Goal: Use online tool/utility: Utilize a website feature to perform a specific function

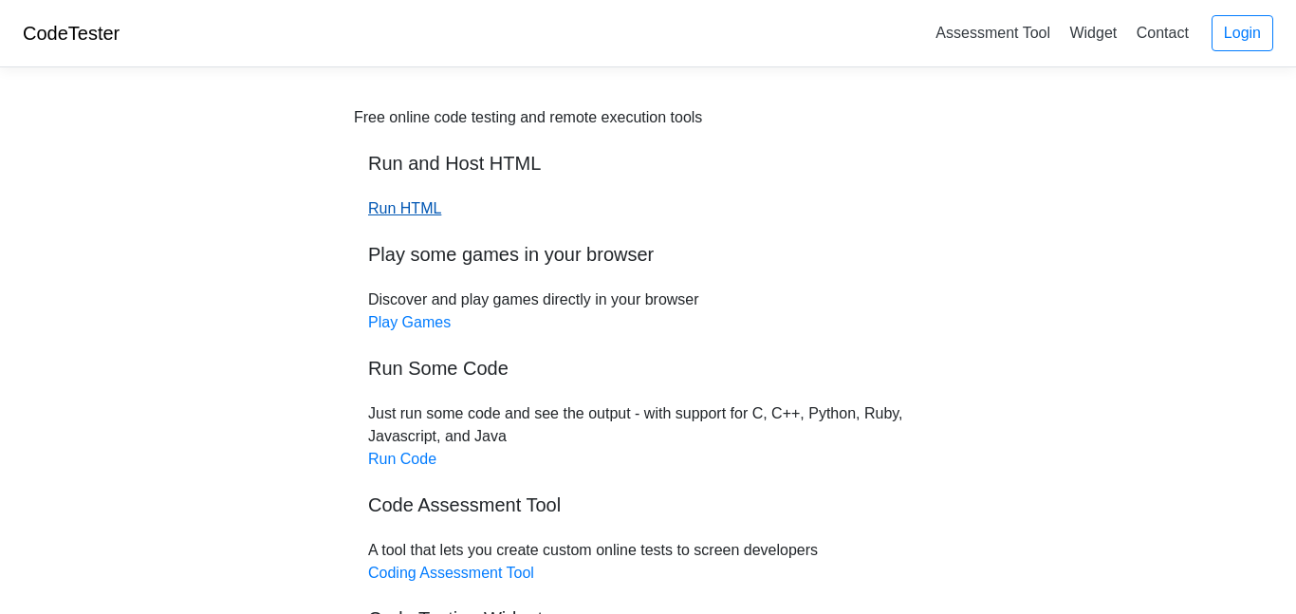
click at [374, 210] on link "Run HTML" at bounding box center [404, 208] width 73 height 16
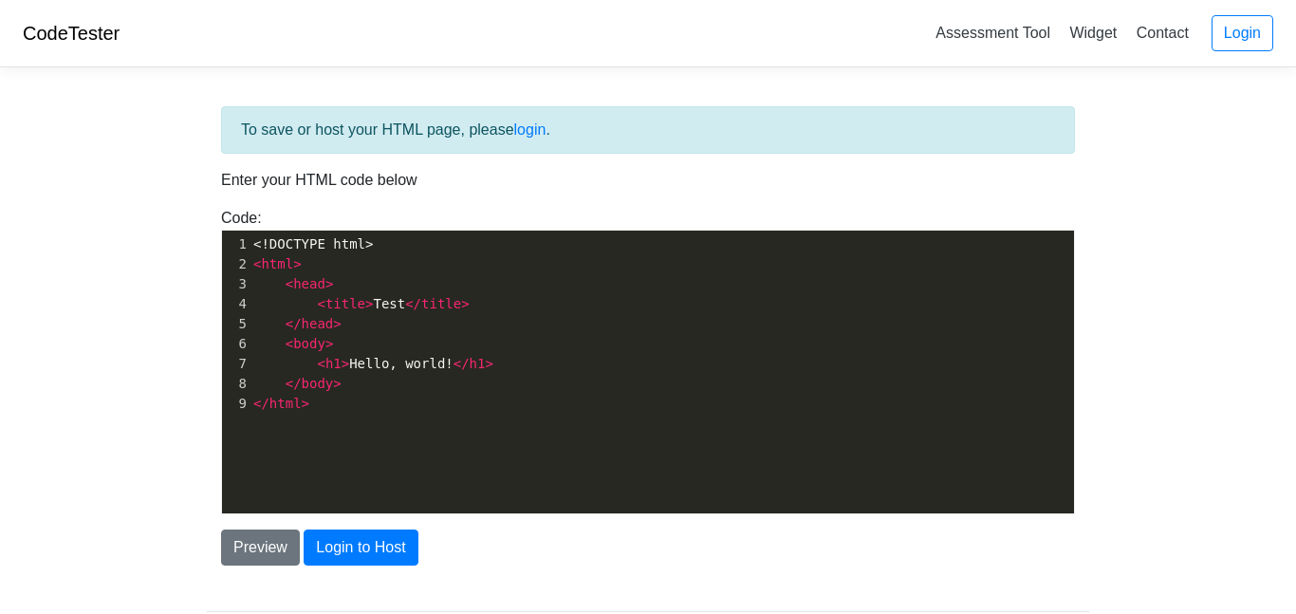
click at [332, 283] on pre "< head >" at bounding box center [662, 284] width 825 height 20
type textarea "<!DOCTYPE html> <html> <head> <title>Test</title> </head> <body> <h1>Hello, wor…"
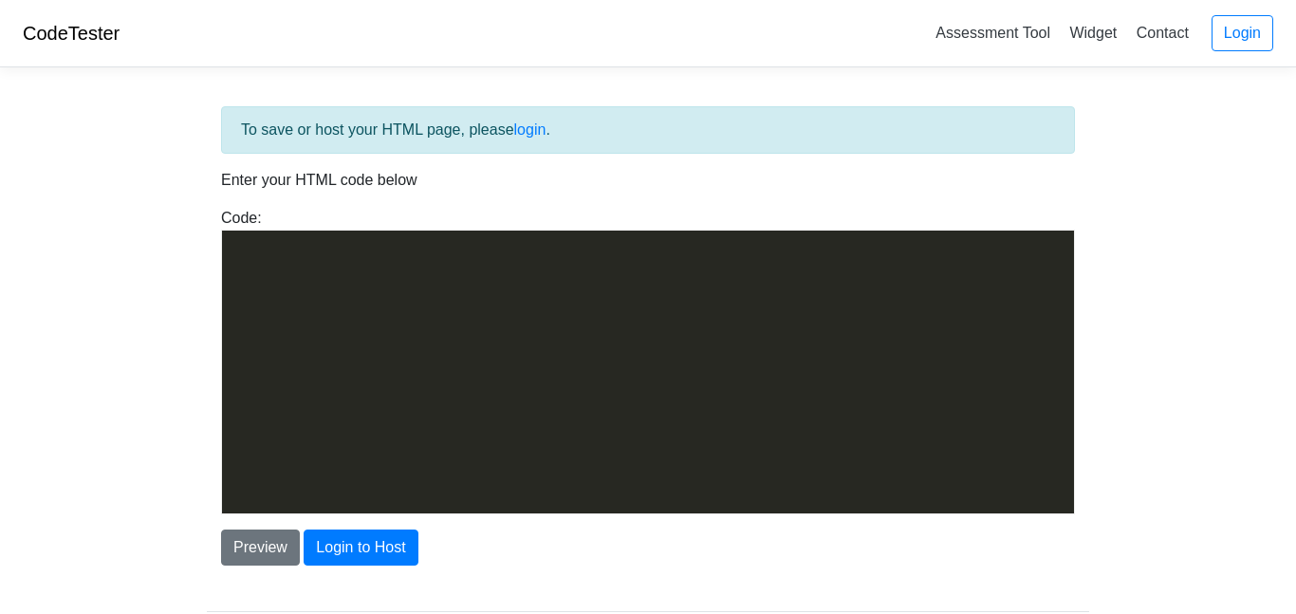
scroll to position [1797, 0]
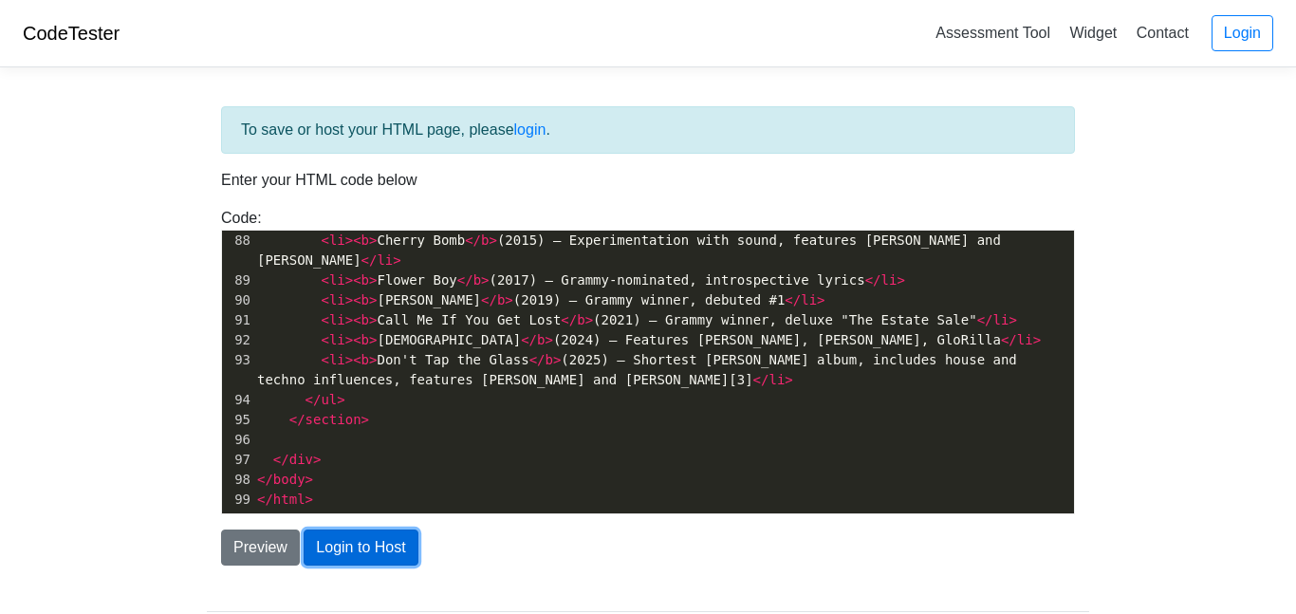
click at [368, 557] on button "Login to Host" at bounding box center [361, 547] width 114 height 36
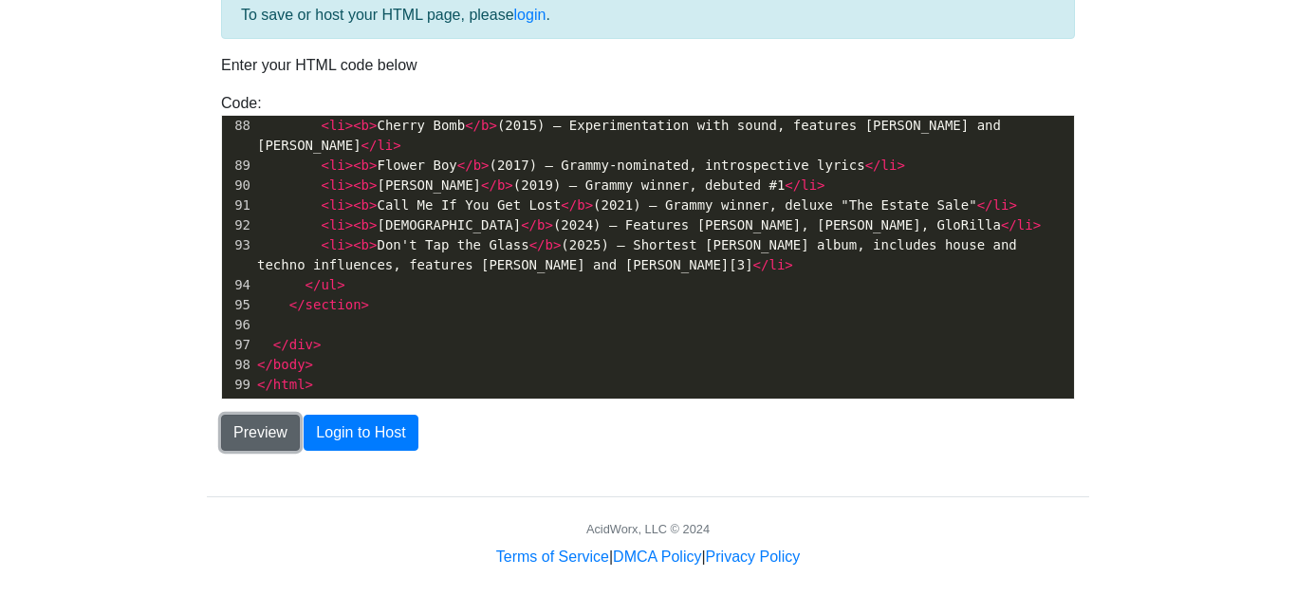
click at [232, 424] on button "Preview" at bounding box center [260, 433] width 79 height 36
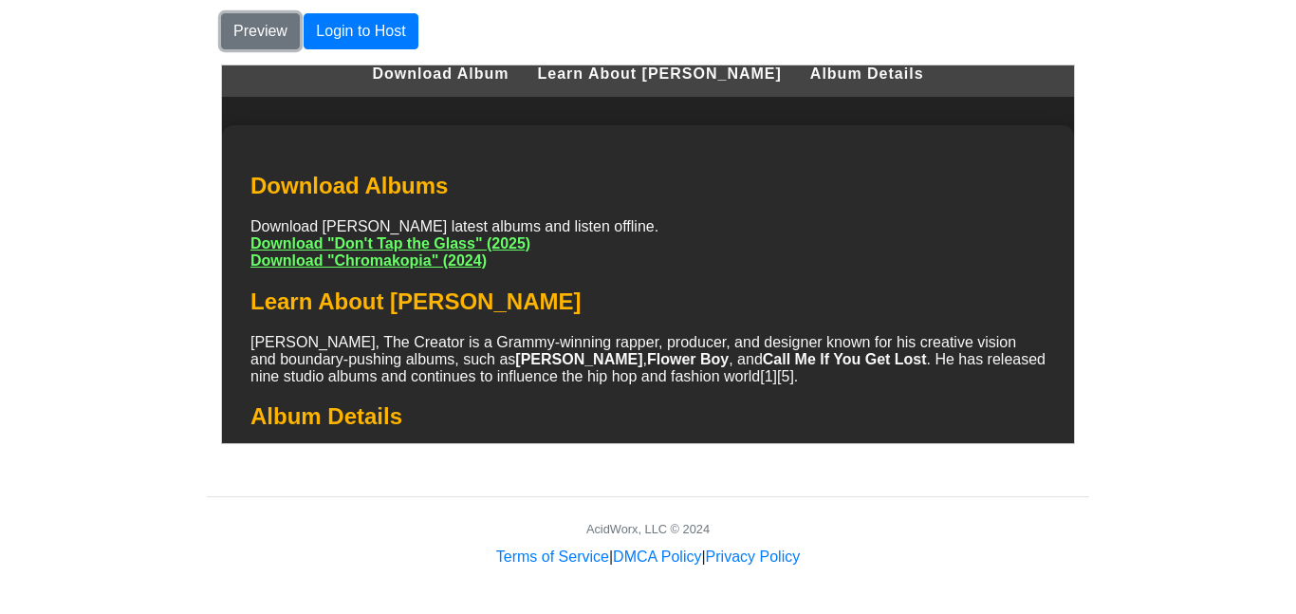
scroll to position [156, 0]
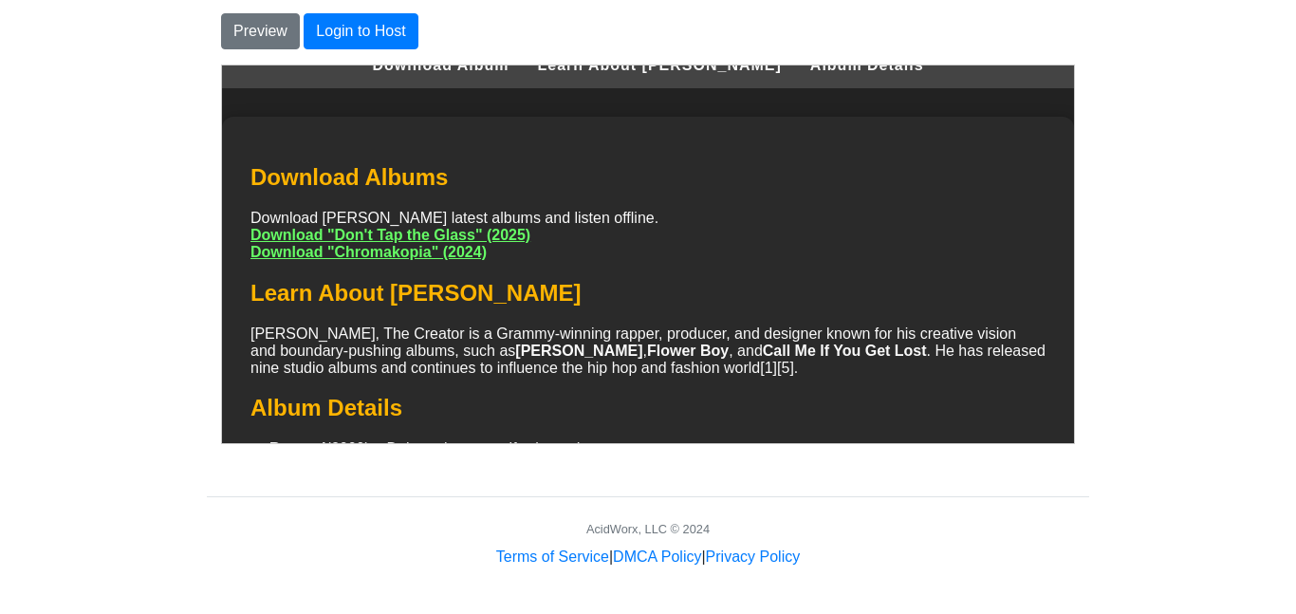
click at [477, 238] on link "Download "Don't Tap the Glass" (2025)" at bounding box center [390, 234] width 280 height 16
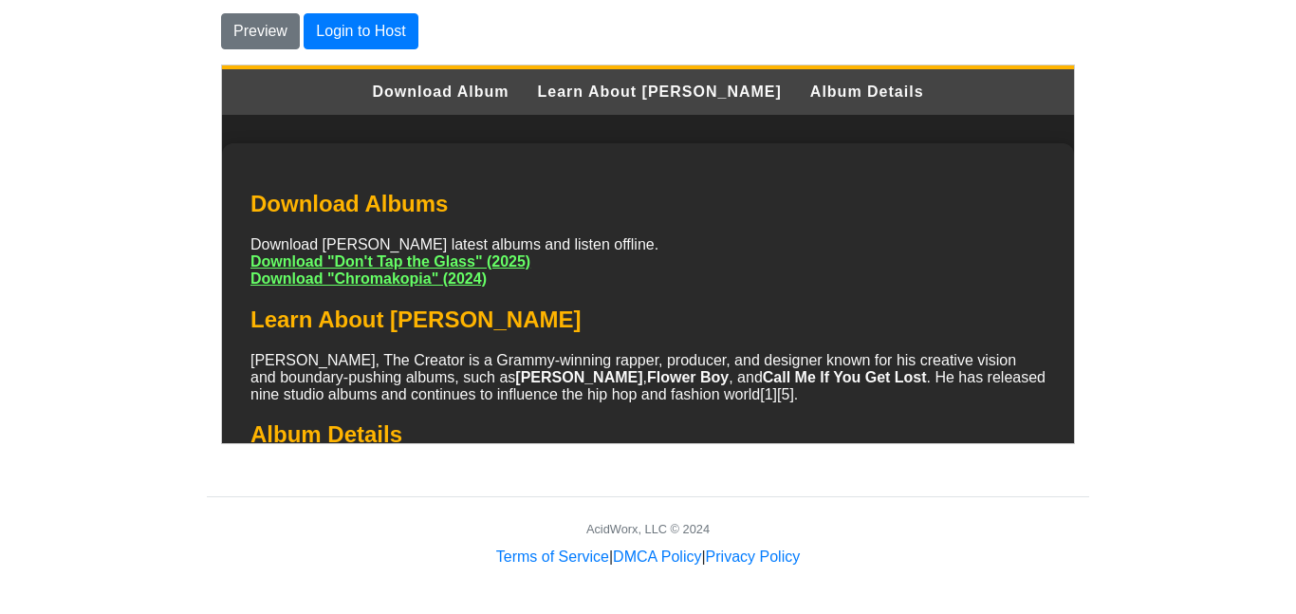
scroll to position [0, 0]
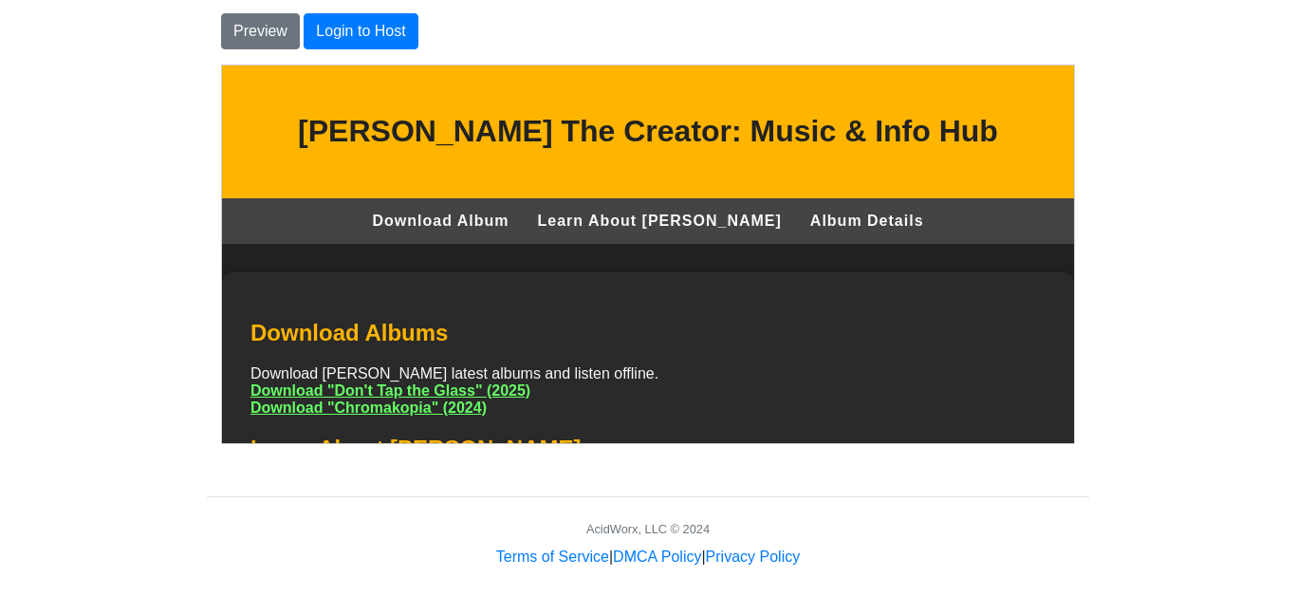
click at [641, 223] on link "Learn About Tyler" at bounding box center [659, 220] width 244 height 17
